Goal: Task Accomplishment & Management: Complete application form

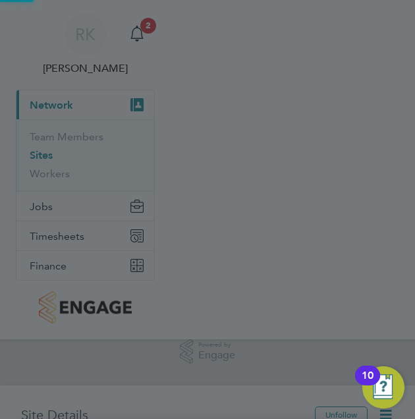
scroll to position [1321, 0]
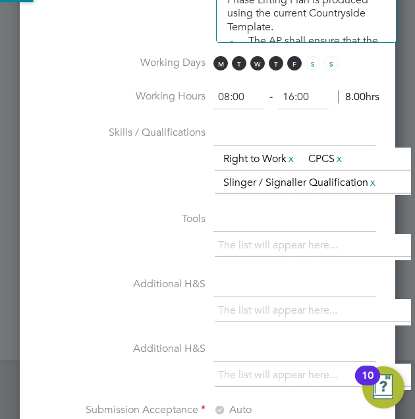
scroll to position [1914, 376]
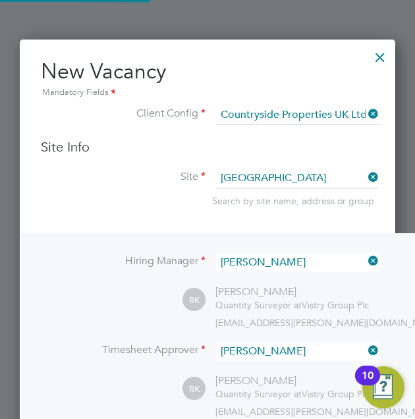
type input "roisin.kelly@vistry.co.uk"
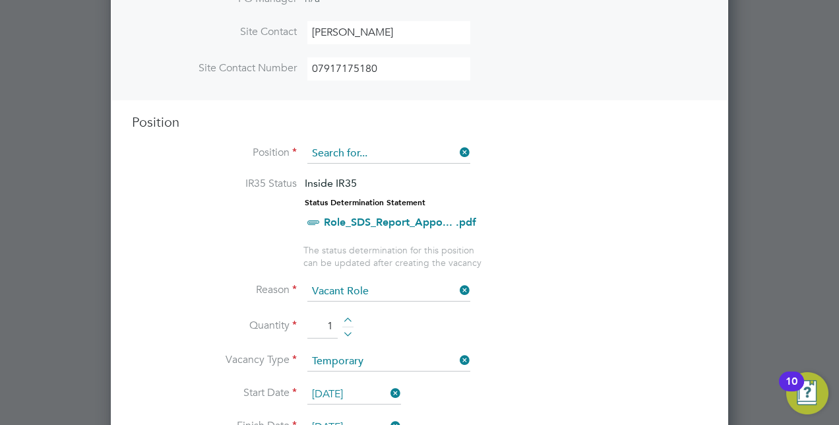
scroll to position [354, 0]
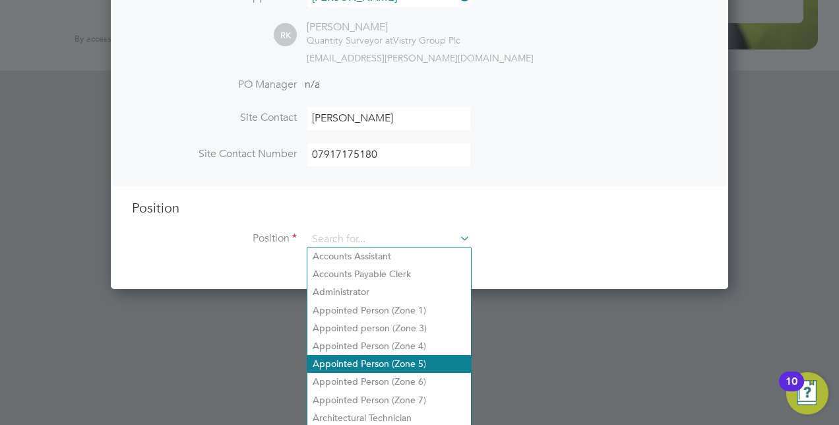
click at [415, 358] on li "Appointed Person (Zone 5)" at bounding box center [389, 364] width 164 height 18
type input "Appointed Person (Zone 5)"
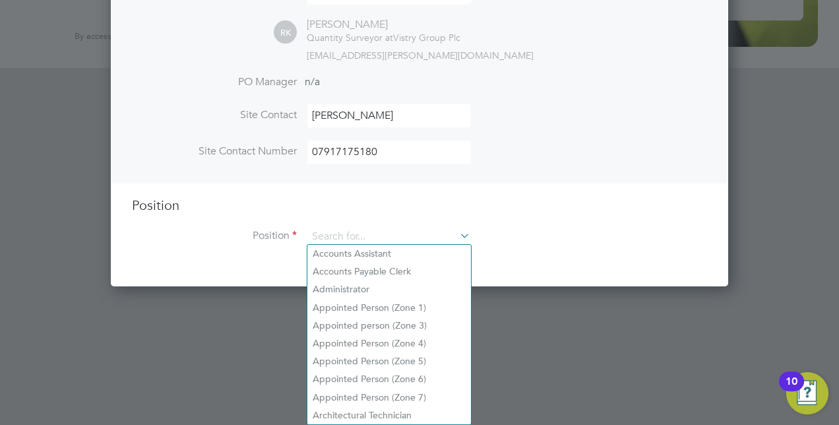
scroll to position [354, 0]
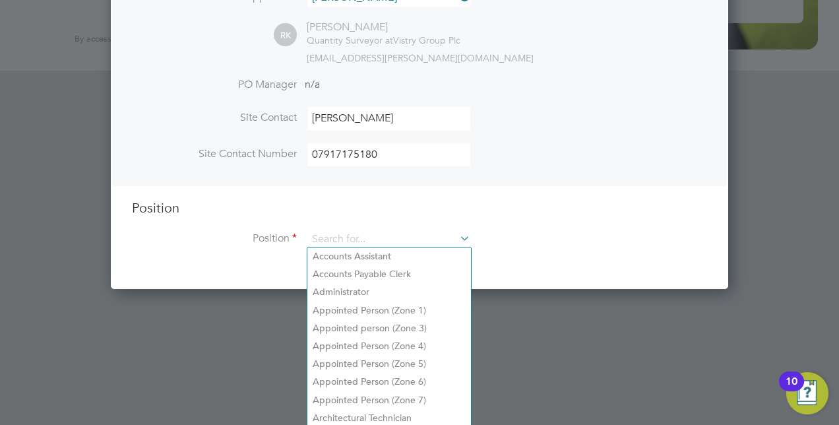
click at [381, 191] on ng-template "Hiring Manager Roisin Kelly RK Roisin Kelly Quantity Surveyor at Vistry Group P…" at bounding box center [419, 70] width 575 height 383
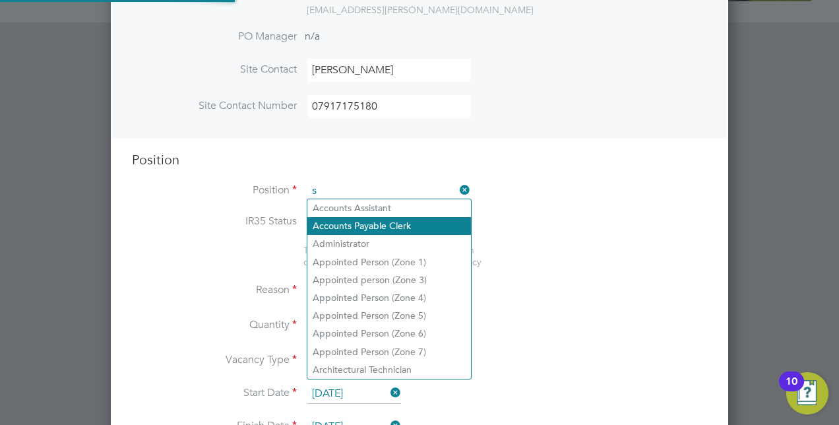
scroll to position [0, 0]
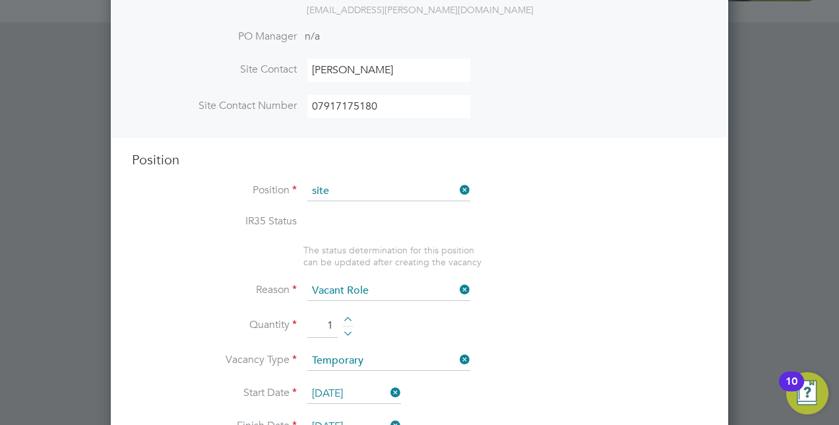
click at [364, 206] on b "Site" at bounding box center [357, 207] width 16 height 11
type input "Assistant Site Manager"
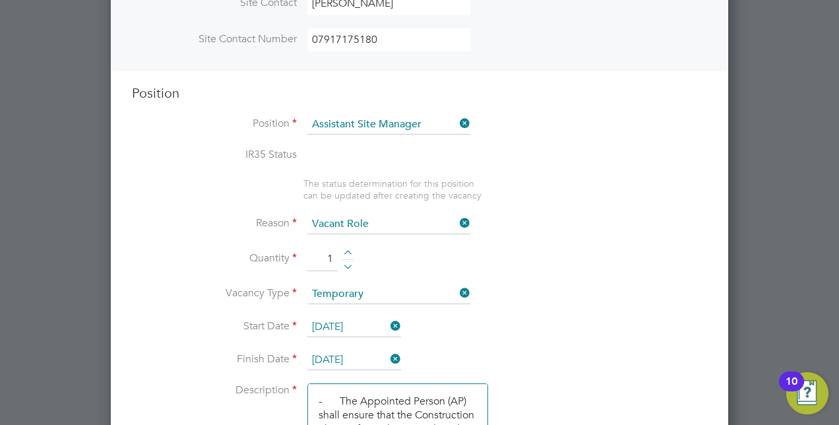
scroll to position [448, 0]
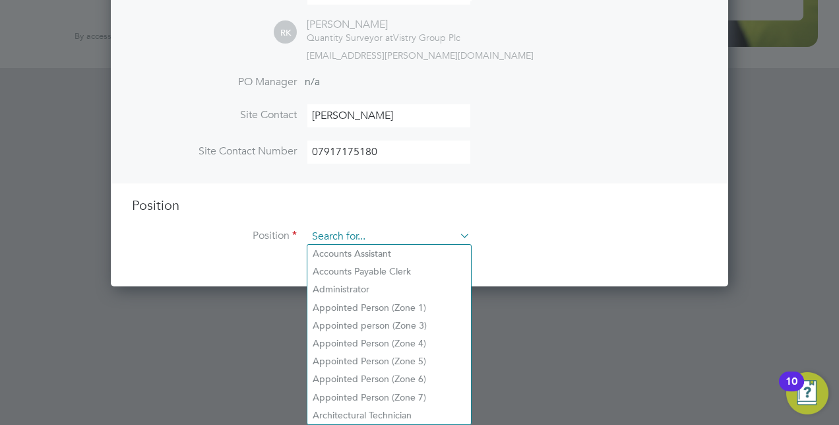
click at [346, 140] on ng-template "Hiring Manager Roisin Kelly RK Roisin Kelly Quantity Surveyor at Vistry Group P…" at bounding box center [419, 68] width 575 height 383
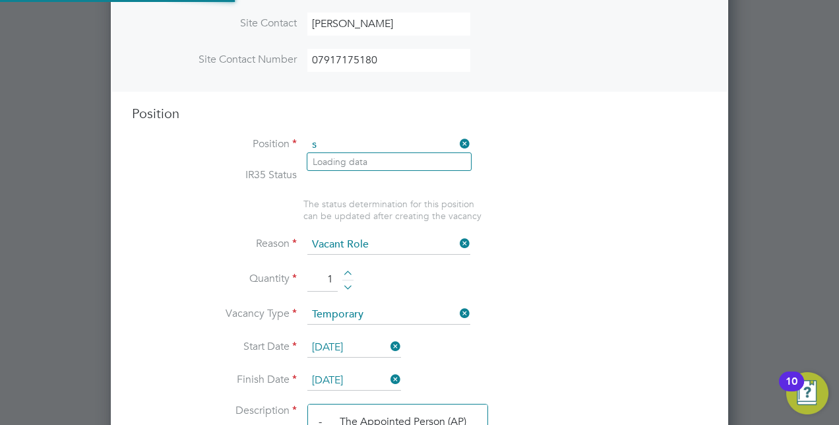
scroll to position [39, 69]
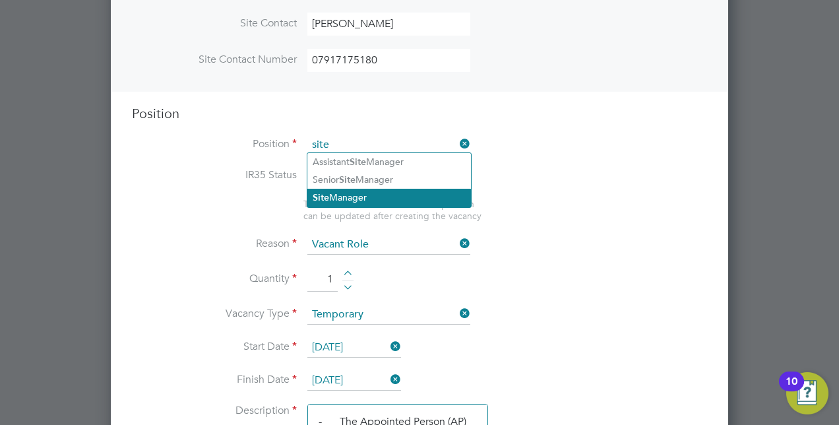
click at [373, 206] on li "Site Manager" at bounding box center [389, 198] width 164 height 18
type input "Site Manager"
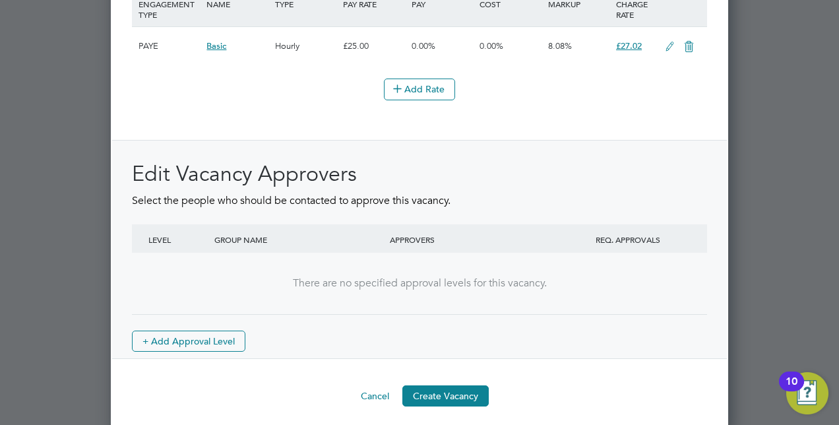
scroll to position [1457, 0]
click at [415, 389] on button "Create Vacancy" at bounding box center [445, 394] width 86 height 21
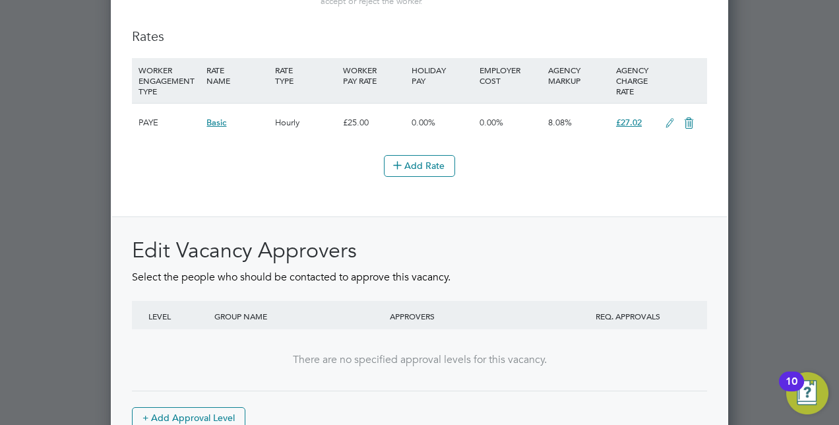
scroll to position [1381, 0]
click at [211, 406] on button "+ Add Approval Level" at bounding box center [188, 416] width 113 height 21
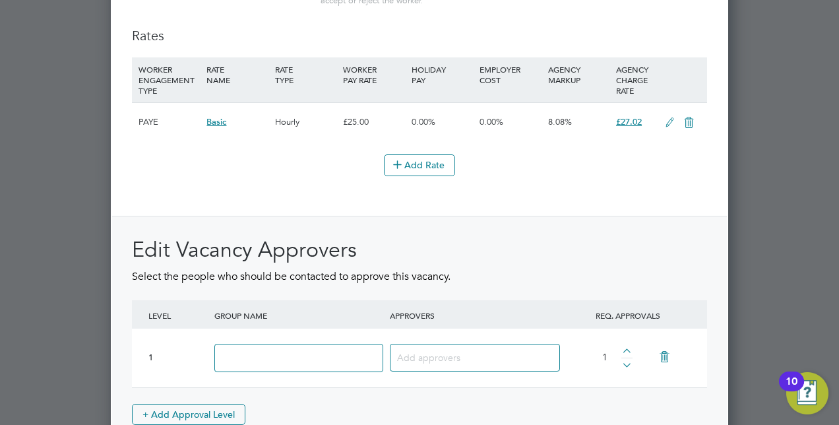
click at [257, 349] on input at bounding box center [298, 358] width 169 height 28
click at [415, 359] on icon at bounding box center [664, 357] width 23 height 30
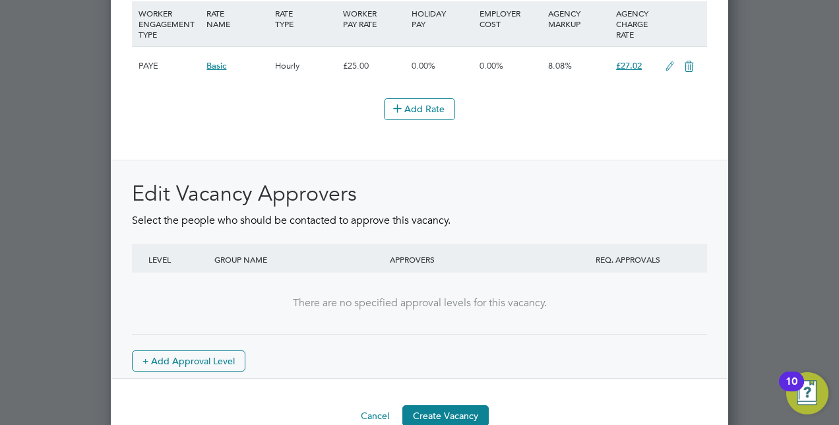
scroll to position [1457, 0]
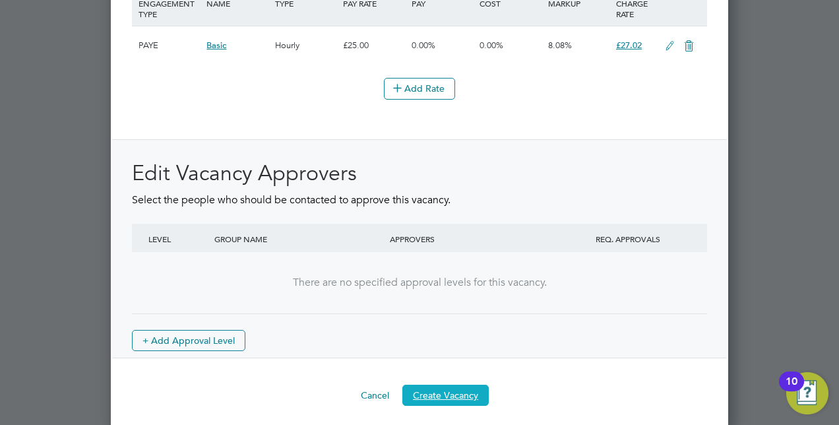
click at [415, 386] on button "Create Vacancy" at bounding box center [445, 394] width 86 height 21
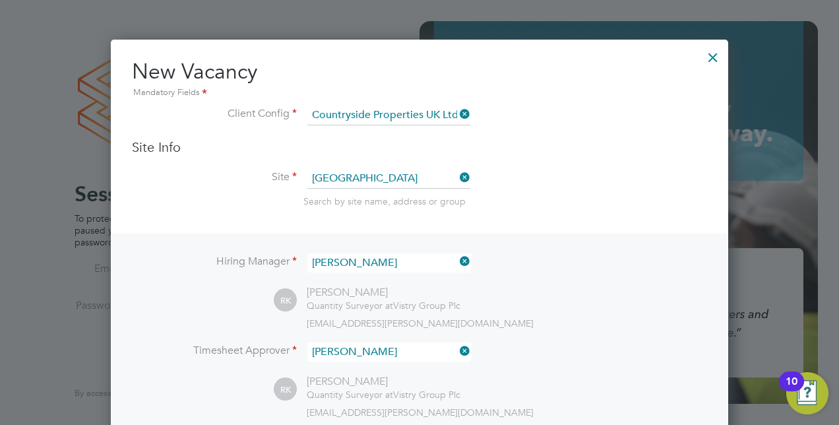
click at [415, 53] on div at bounding box center [713, 54] width 24 height 24
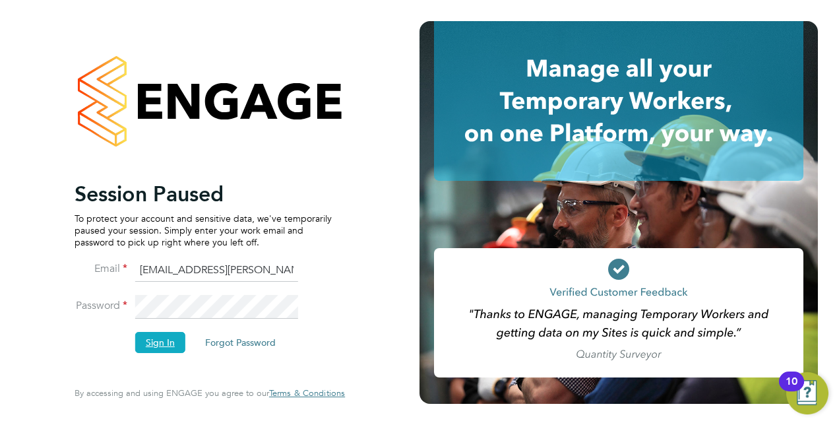
click at [174, 347] on button "Sign In" at bounding box center [160, 342] width 50 height 21
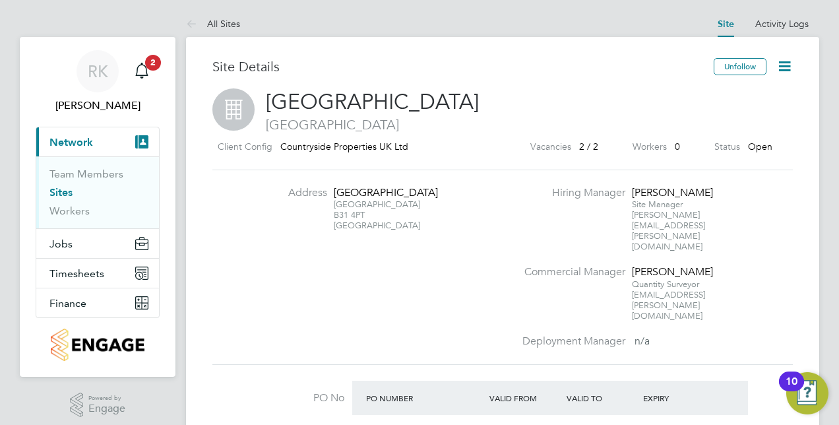
click at [782, 73] on icon at bounding box center [784, 66] width 16 height 16
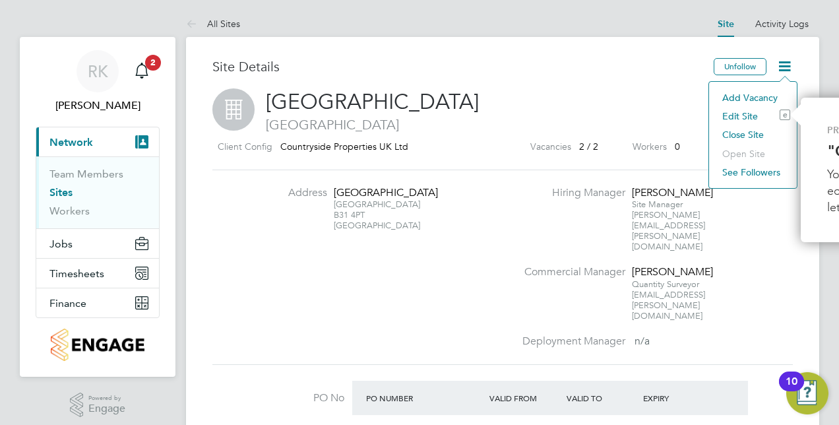
scroll to position [0, 173]
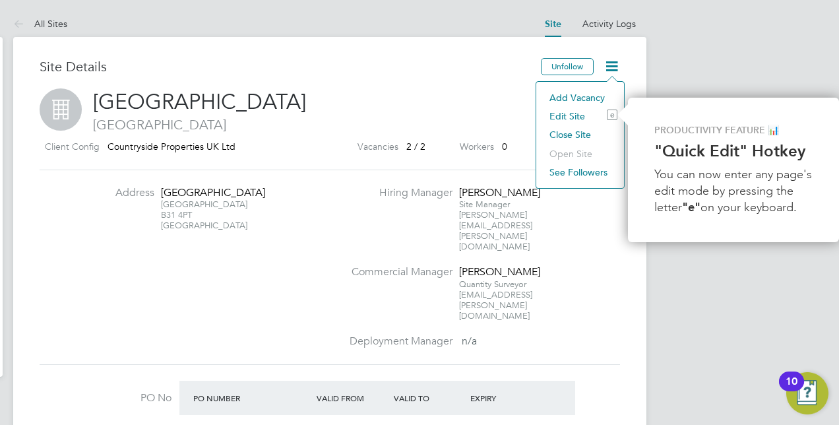
click at [564, 94] on li "Add Vacancy" at bounding box center [580, 97] width 75 height 18
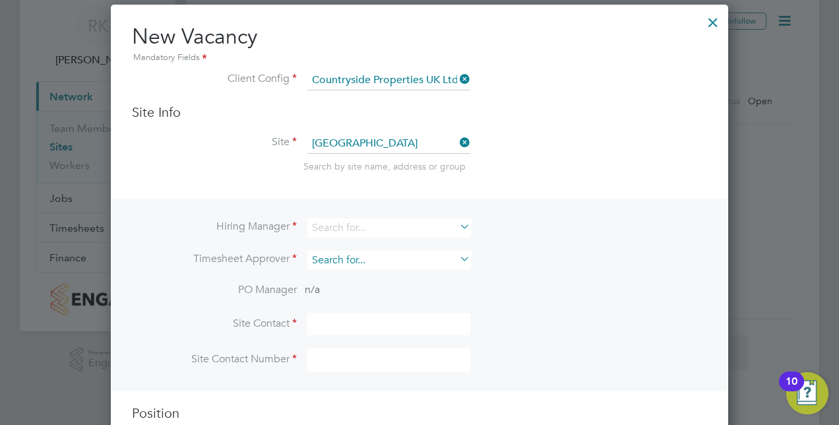
scroll to position [66, 0]
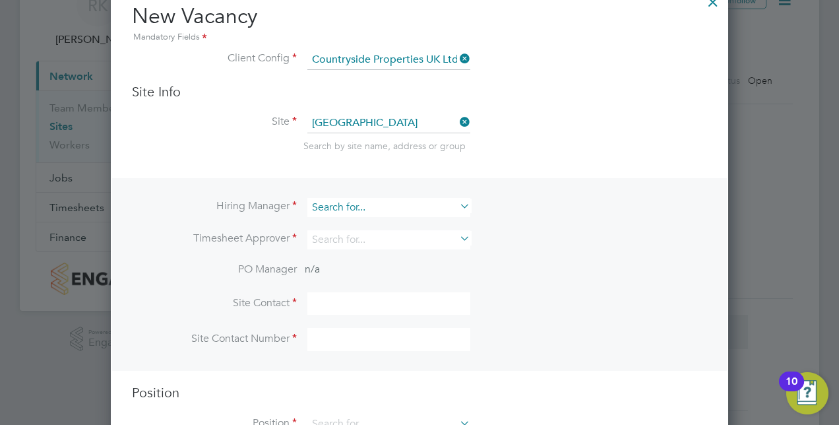
click at [344, 198] on input at bounding box center [388, 207] width 163 height 19
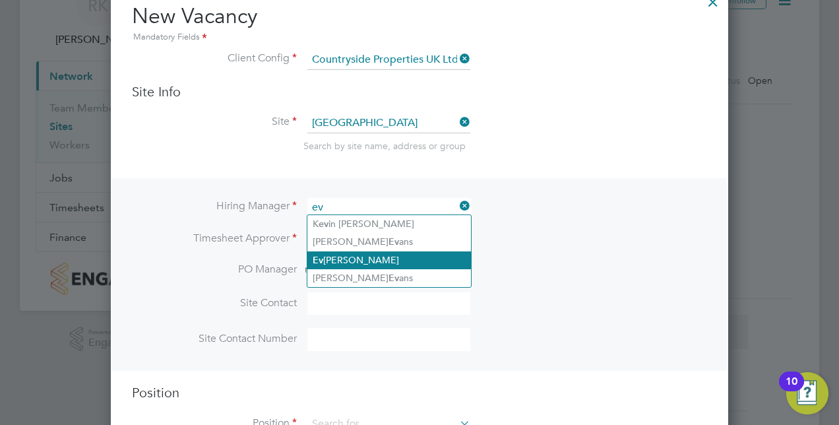
click at [365, 261] on li "Ev [PERSON_NAME]" at bounding box center [389, 260] width 164 height 18
type input "[PERSON_NAME]"
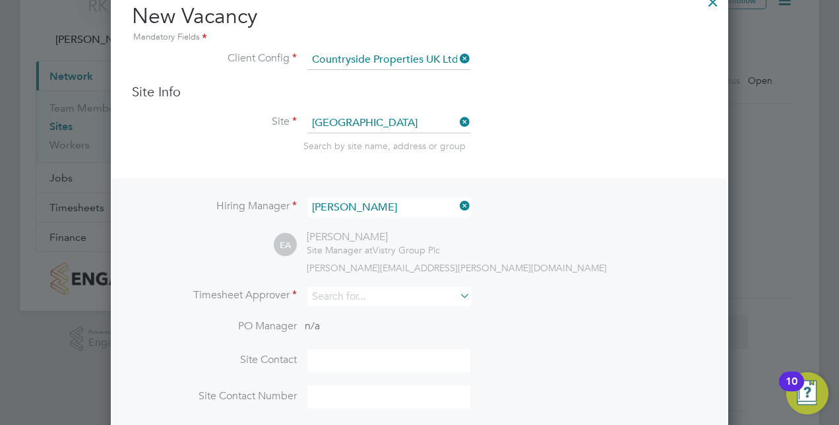
scroll to position [545, 617]
click at [344, 294] on input at bounding box center [388, 296] width 163 height 19
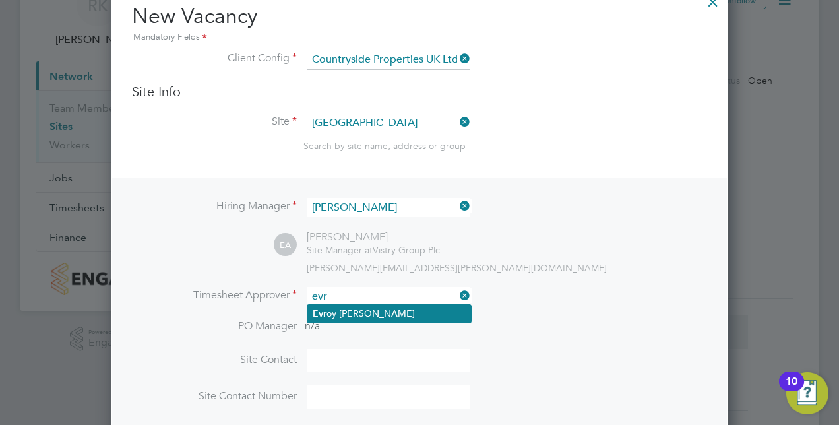
click at [349, 310] on li "Evr oy [PERSON_NAME]" at bounding box center [389, 314] width 164 height 18
type input "[PERSON_NAME]"
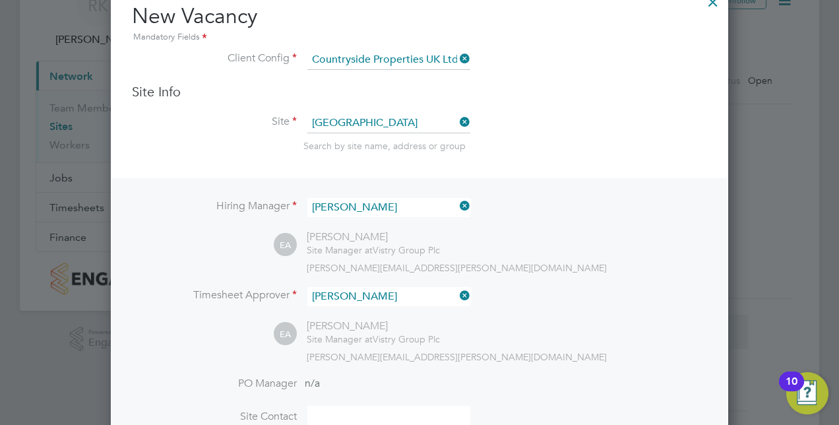
scroll to position [217, 0]
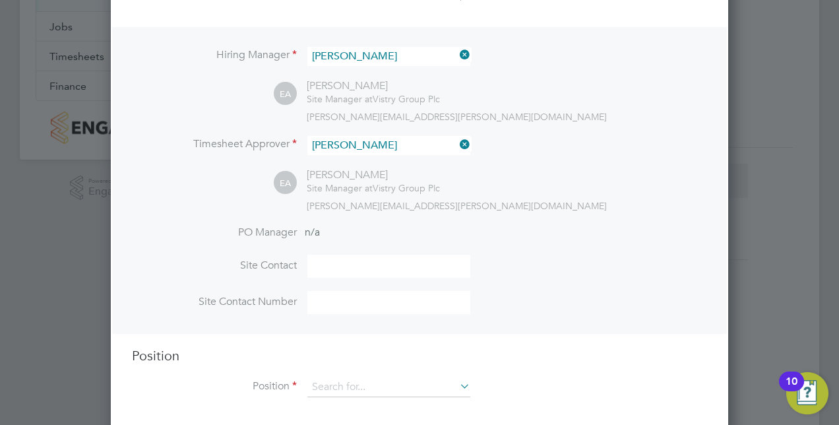
click at [326, 264] on input at bounding box center [388, 266] width 163 height 23
type input "[PERSON_NAME]"
type input "07917175180"
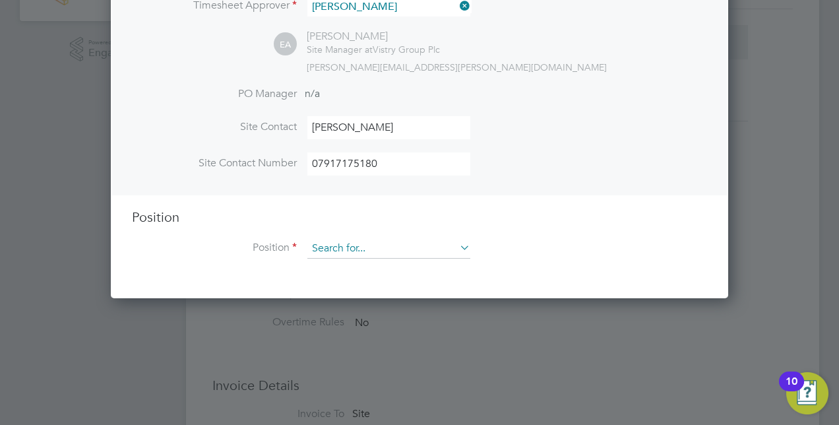
click at [369, 254] on input at bounding box center [388, 249] width 163 height 20
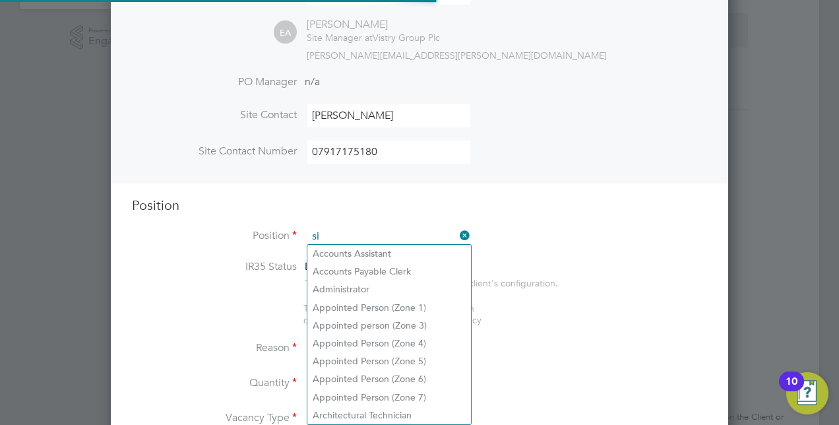
scroll to position [1857, 617]
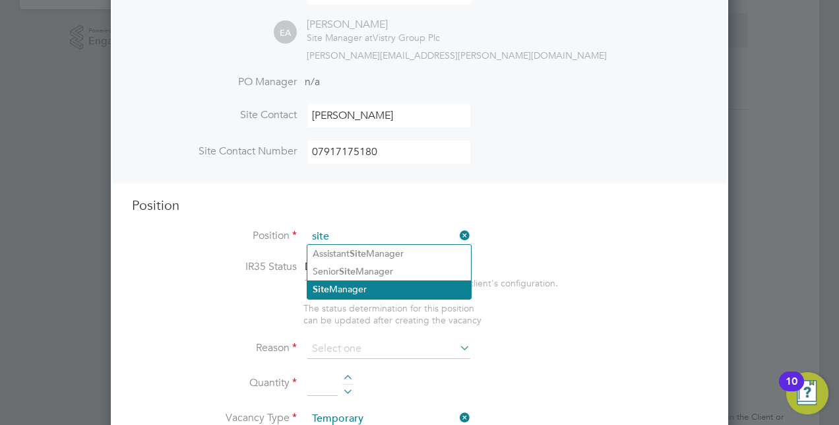
click at [375, 284] on li "Site Manager" at bounding box center [389, 289] width 164 height 18
type input "Site Manager"
type textarea "• Loremip dolo sitam con adipisc eli se doeiusmodt inci utl etdolore magnaaliqu…"
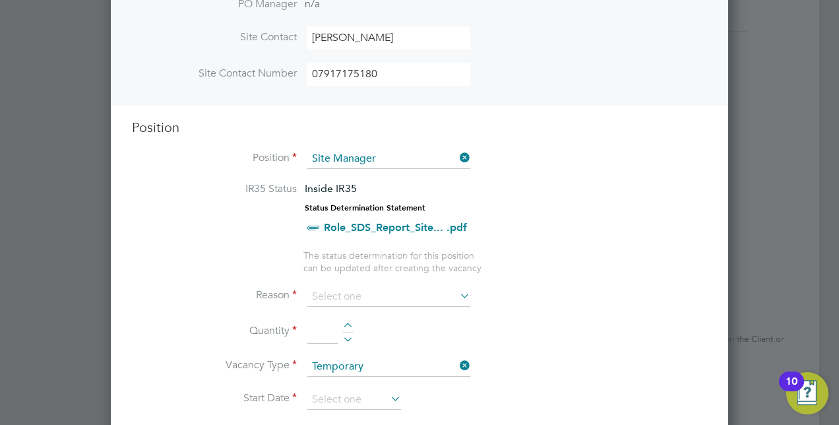
scroll to position [460, 0]
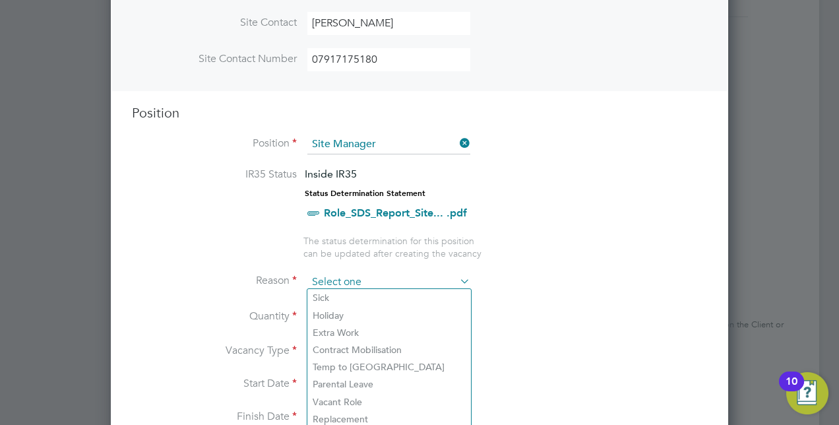
click at [360, 280] on input at bounding box center [388, 282] width 163 height 20
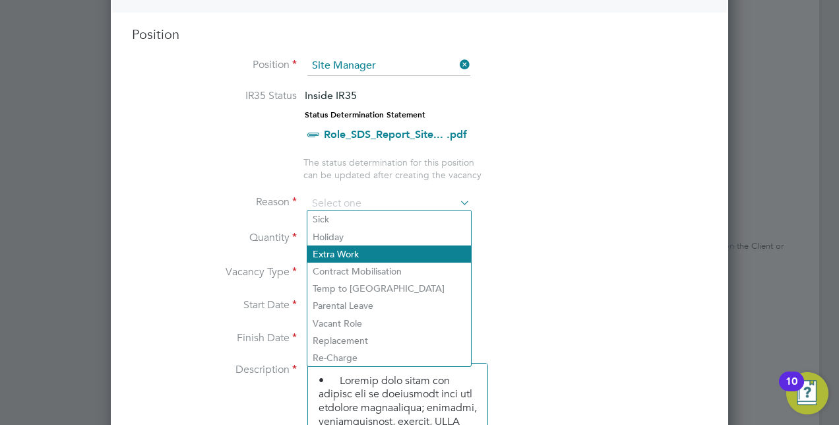
scroll to position [539, 0]
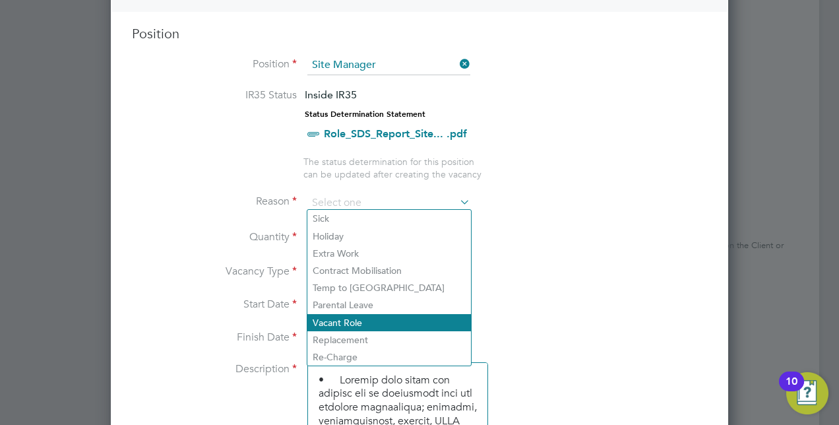
click at [361, 324] on li "Vacant Role" at bounding box center [389, 322] width 164 height 17
type input "Vacant Role"
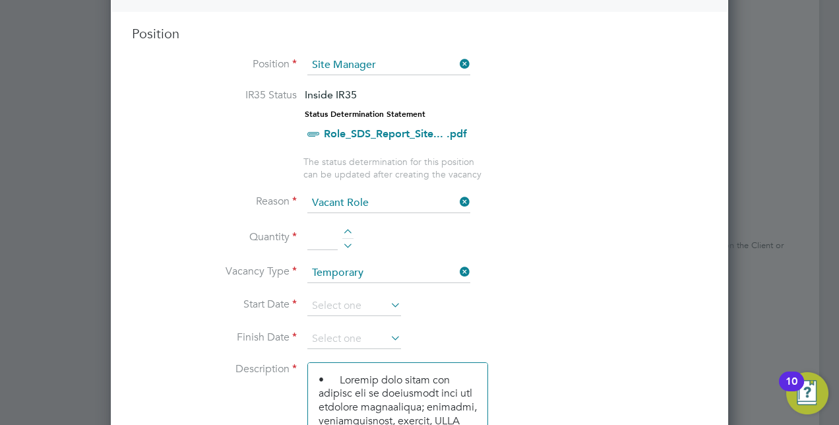
click at [352, 229] on div at bounding box center [347, 233] width 11 height 9
type input "1"
click at [388, 299] on icon at bounding box center [388, 304] width 0 height 18
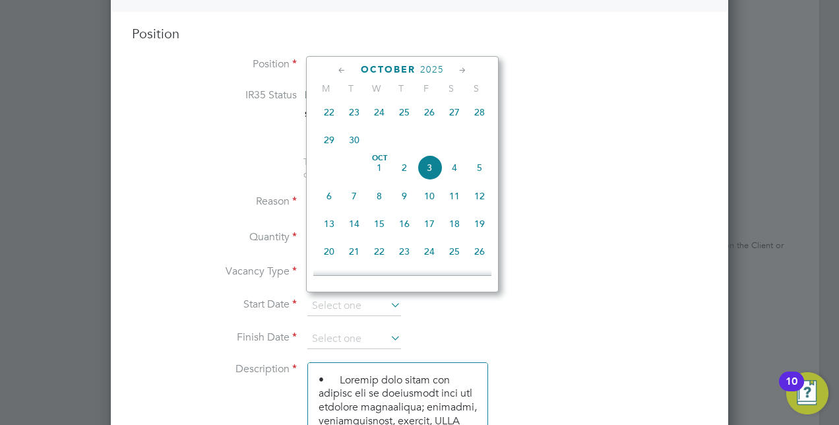
click at [382, 162] on span "Oct" at bounding box center [379, 158] width 25 height 7
type input "[DATE]"
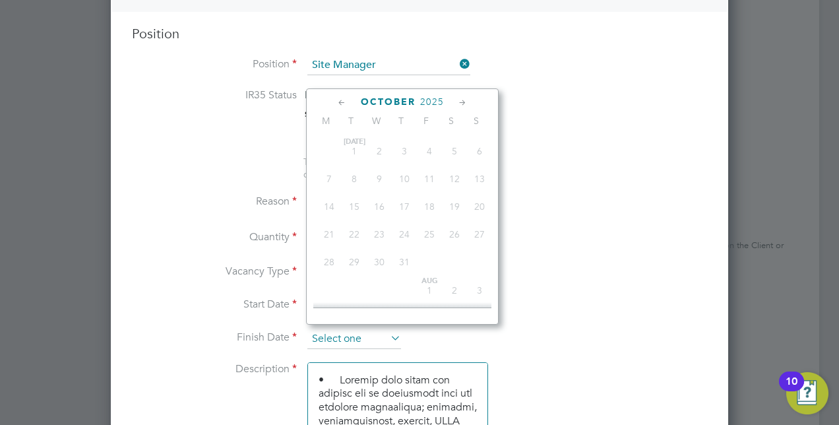
click at [381, 332] on input at bounding box center [354, 339] width 94 height 20
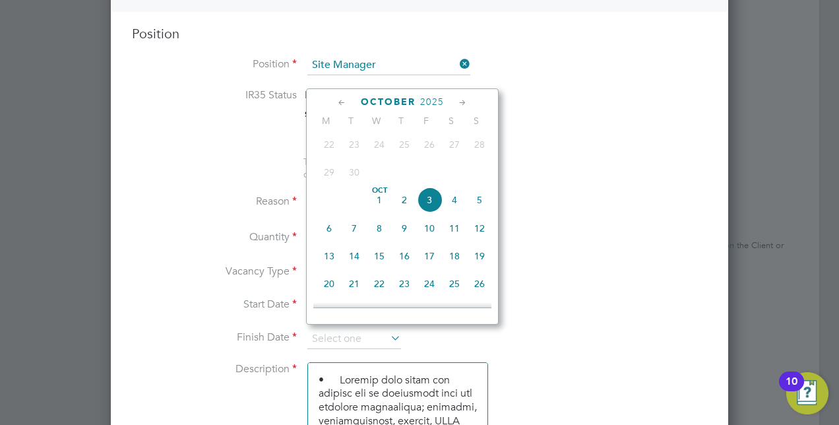
click at [427, 261] on span "17" at bounding box center [429, 255] width 25 height 25
type input "[DATE]"
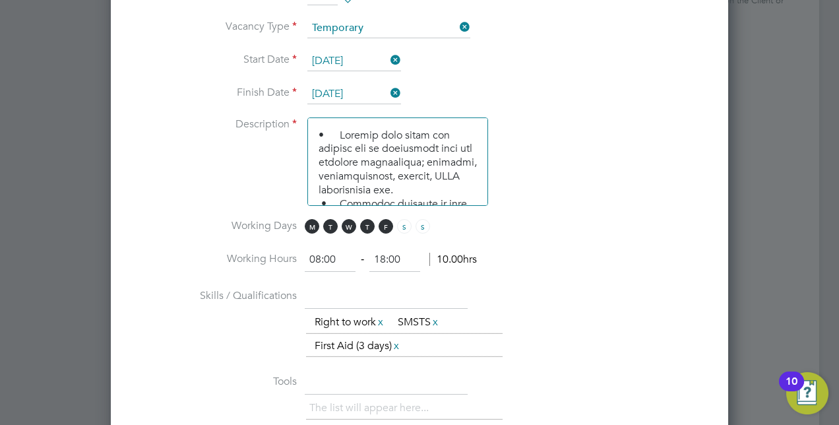
scroll to position [797, 0]
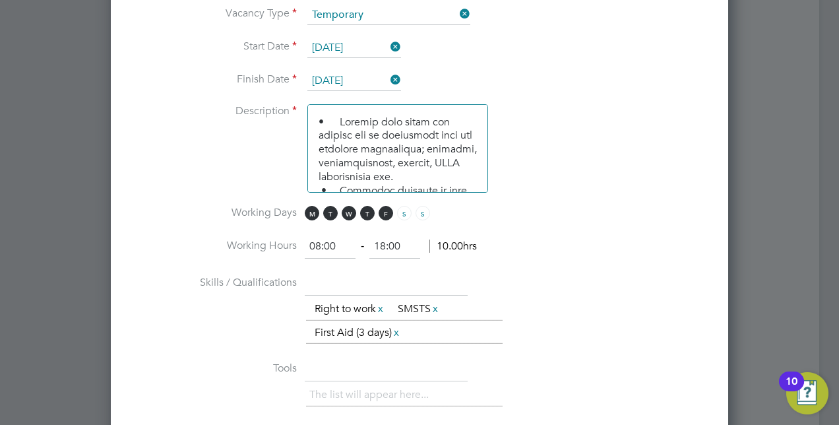
click at [386, 241] on input "18:00" at bounding box center [394, 247] width 51 height 24
type input "16:00"
click at [588, 243] on li "Working Hours 08:00 ‐ 16:00 10.00hrs" at bounding box center [419, 253] width 575 height 37
click at [547, 238] on li "Working Hours 08:00 ‐ 16:00 8.00hrs" at bounding box center [419, 253] width 575 height 37
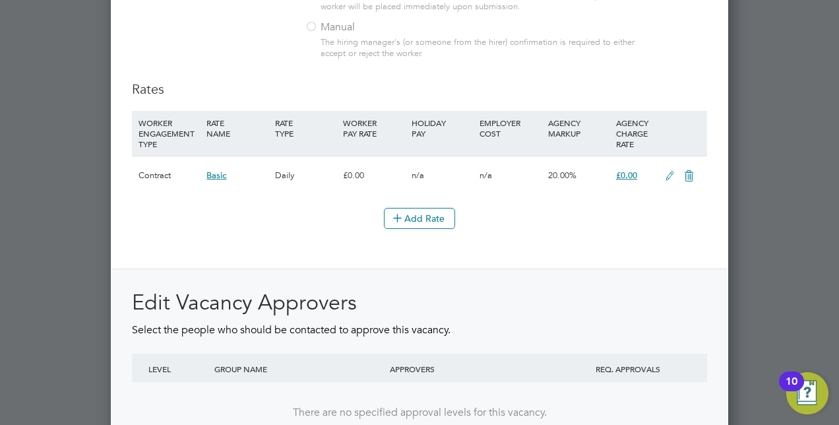
scroll to position [1505, 0]
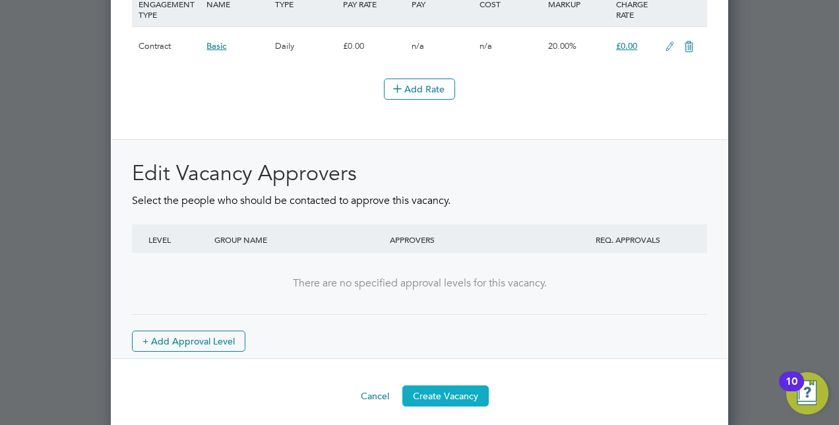
click at [452, 385] on button "Create Vacancy" at bounding box center [445, 395] width 86 height 21
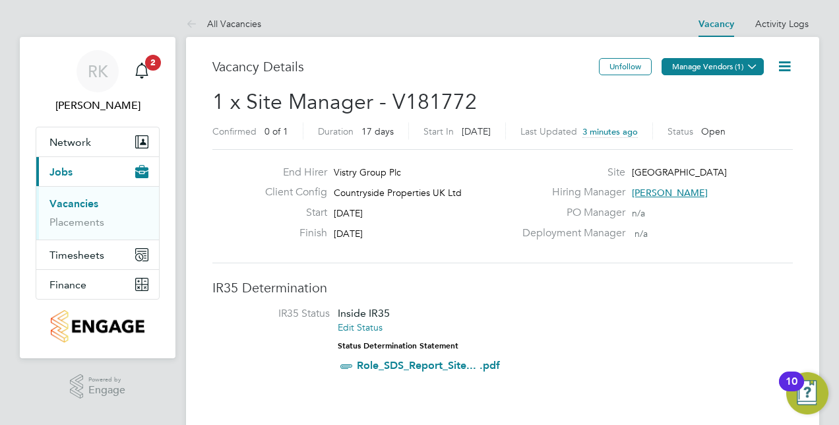
click at [736, 64] on button "Manage Vendors (1)" at bounding box center [712, 66] width 102 height 17
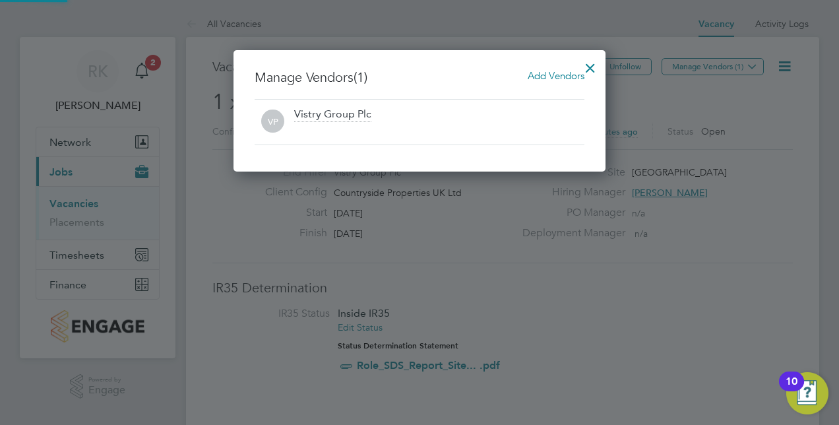
scroll to position [121, 372]
click at [540, 79] on span "Add Vendors" at bounding box center [556, 75] width 57 height 13
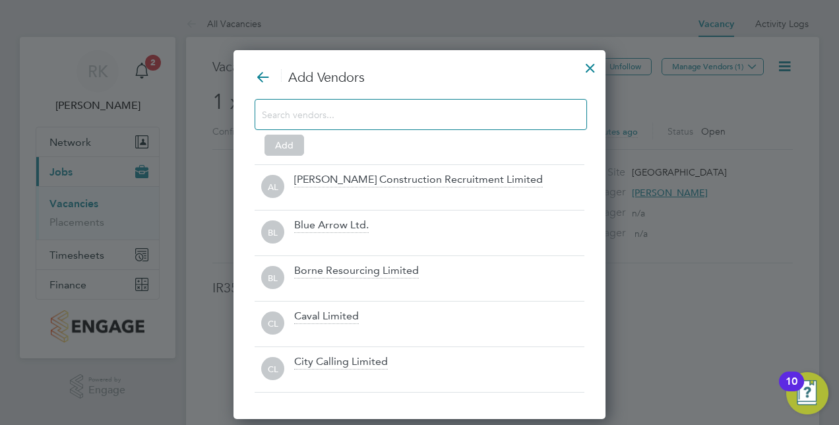
scroll to position [367, 372]
click at [288, 113] on input at bounding box center [410, 114] width 297 height 17
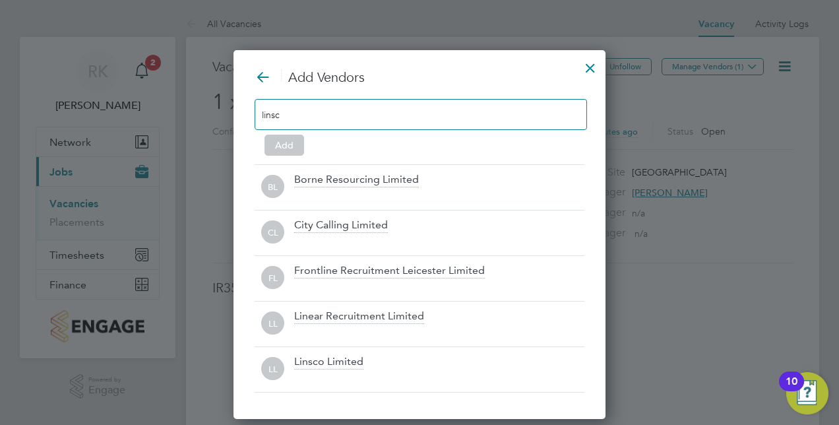
scroll to position [6, 7]
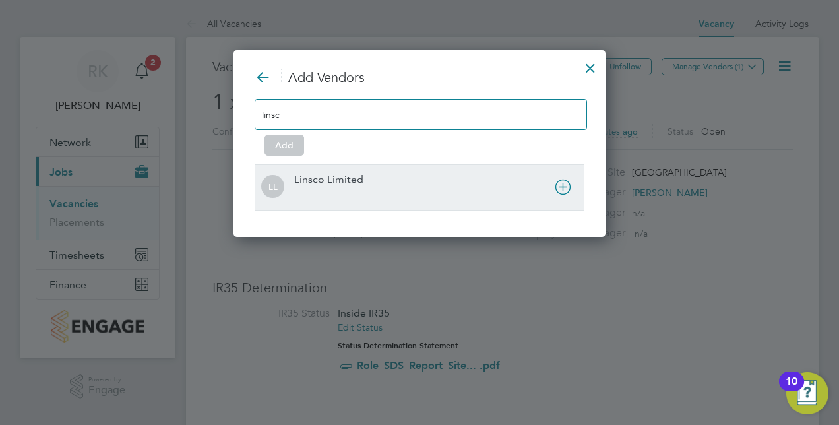
type input "linsc"
click at [365, 181] on div "Linsco Limited" at bounding box center [439, 187] width 290 height 29
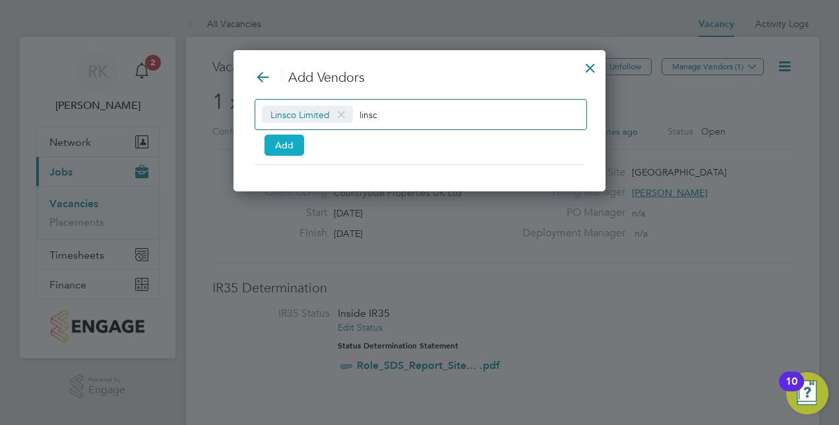
click at [288, 150] on button "Add" at bounding box center [284, 145] width 40 height 21
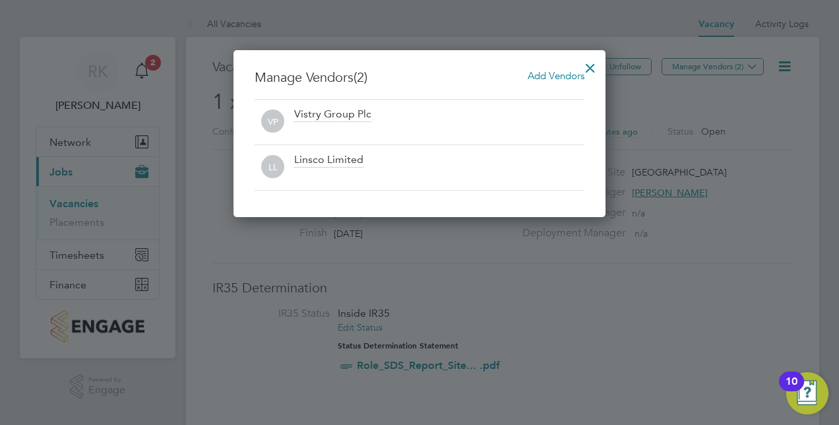
click at [592, 69] on div at bounding box center [590, 65] width 24 height 24
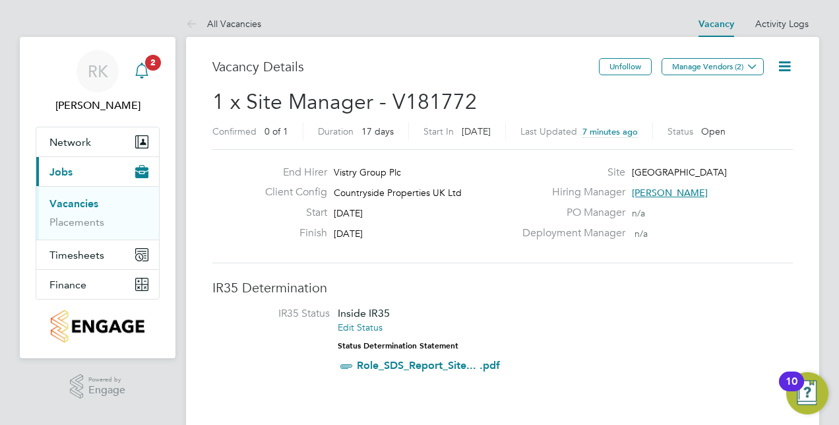
click at [152, 74] on div "Main navigation" at bounding box center [142, 71] width 26 height 26
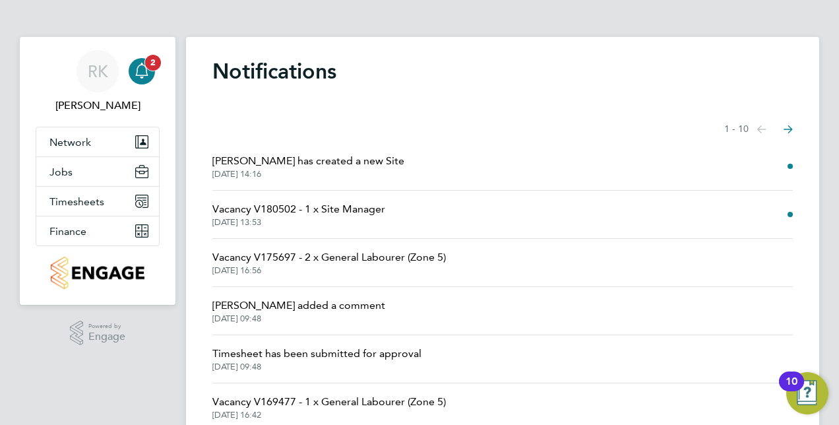
click at [150, 76] on div "Main navigation" at bounding box center [142, 71] width 26 height 26
